Goal: Transaction & Acquisition: Purchase product/service

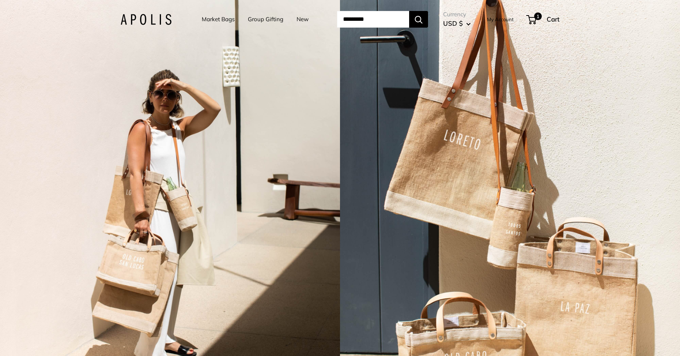
click at [307, 23] on ul "Market Bags Group Gifting New" at bounding box center [262, 19] width 120 height 23
click at [276, 17] on link "Group Gifting" at bounding box center [266, 19] width 36 height 11
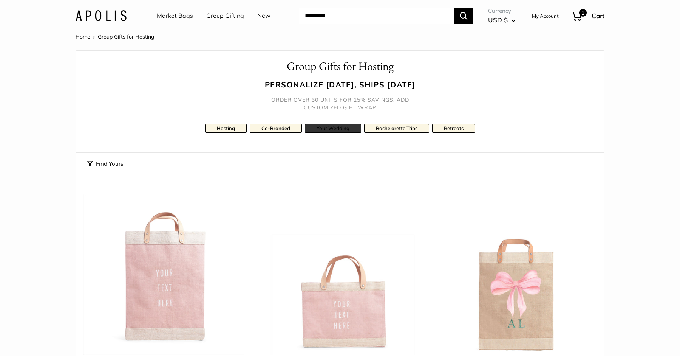
click at [336, 127] on link "Your Wedding" at bounding box center [333, 128] width 56 height 9
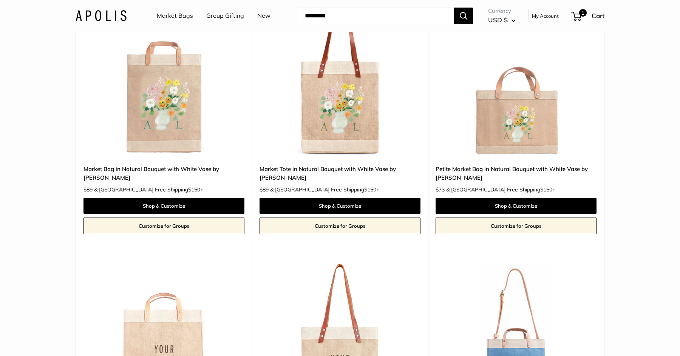
scroll to position [478, 0]
